Goal: Check status

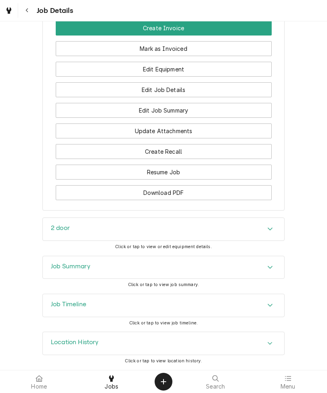
scroll to position [692, 0]
click at [164, 286] on span "Click or tap to view job summary." at bounding box center [163, 284] width 71 height 5
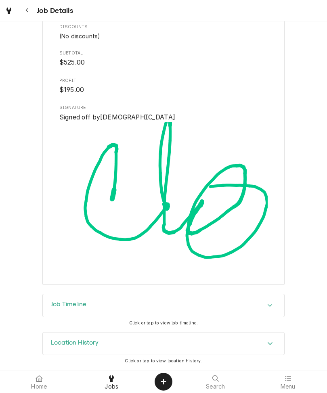
scroll to position [1543, 0]
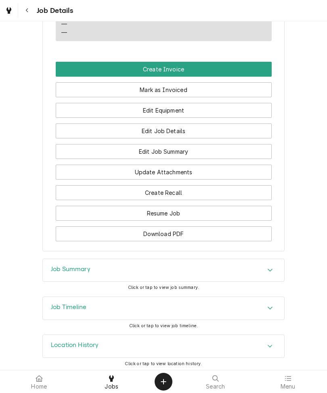
scroll to position [711, 0]
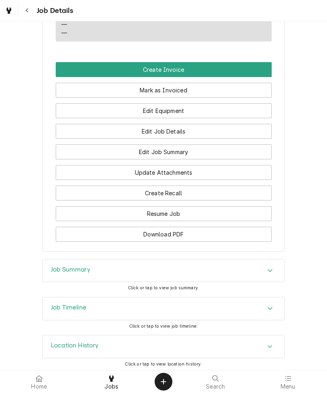
click at [164, 286] on span "Click or tap to view job summary." at bounding box center [163, 288] width 71 height 5
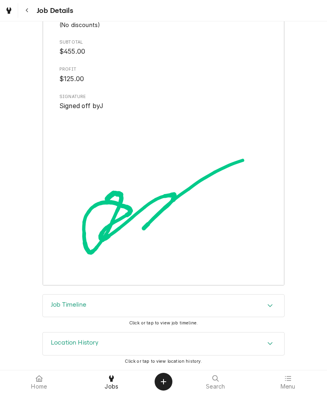
scroll to position [1377, 0]
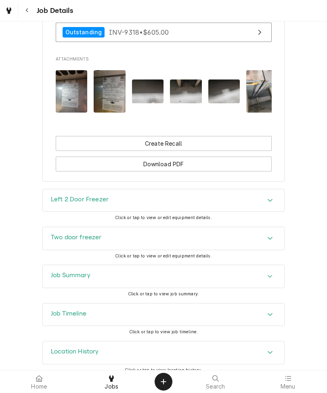
scroll to position [593, 0]
click at [160, 296] on span "Click or tap to view job summary." at bounding box center [163, 293] width 71 height 5
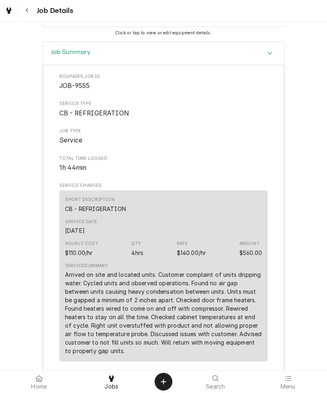
scroll to position [831, 0]
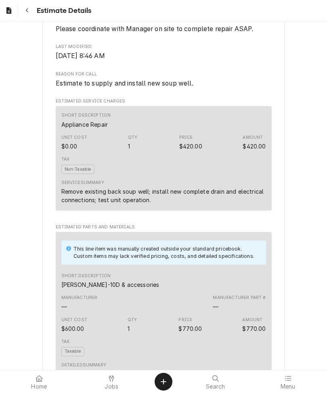
scroll to position [424, 0]
